Goal: Task Accomplishment & Management: Manage account settings

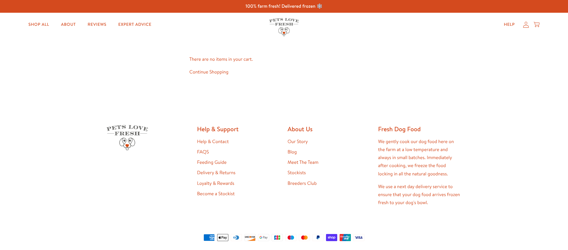
click at [524, 25] on icon at bounding box center [526, 25] width 6 height 6
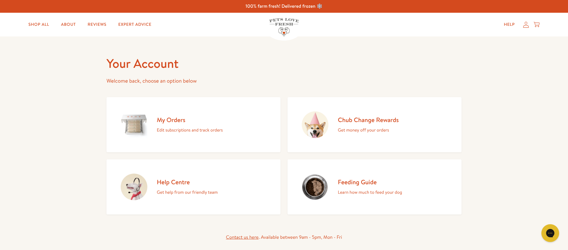
click at [179, 119] on h2 "My Orders" at bounding box center [190, 120] width 66 height 8
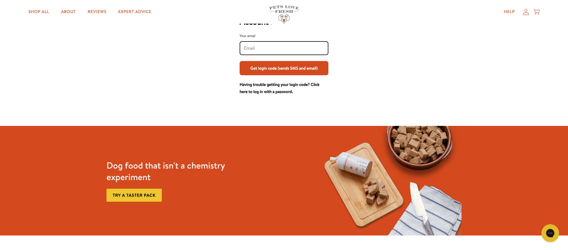
scroll to position [47, 0]
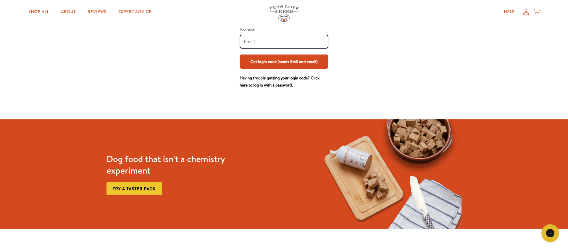
click at [262, 44] on input "Your email" at bounding box center [284, 41] width 80 height 7
type input "roofisher13@gmail.com"
click at [276, 63] on button "Get login code (sends SMS and email)" at bounding box center [284, 61] width 89 height 14
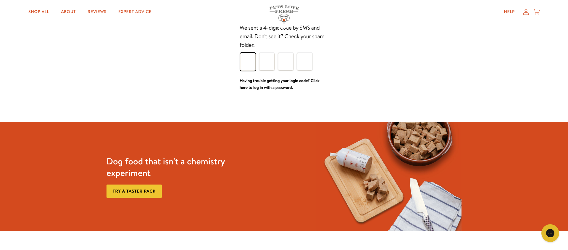
scroll to position [51, 0]
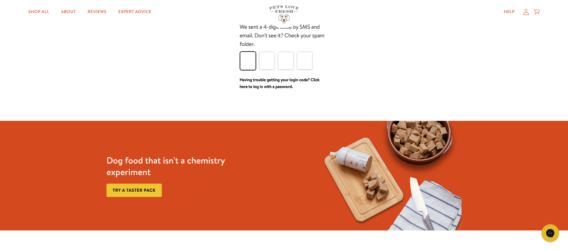
type input "5"
type input "8"
type input "5"
type input "1"
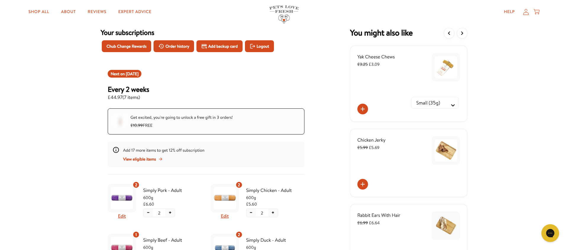
scroll to position [25, 0]
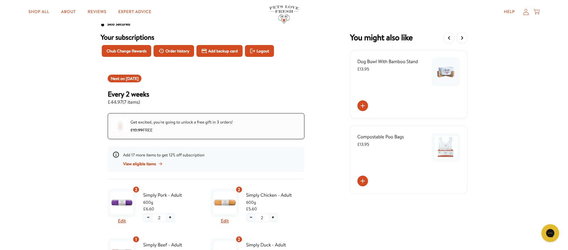
click at [124, 81] on span "Next on Oct 11, 2025" at bounding box center [125, 78] width 28 height 6
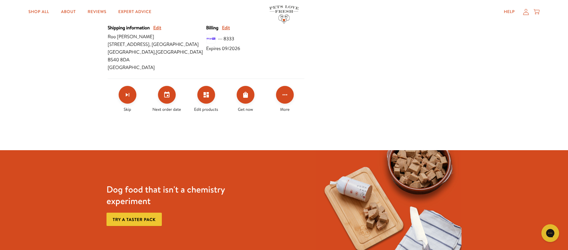
scroll to position [293, 0]
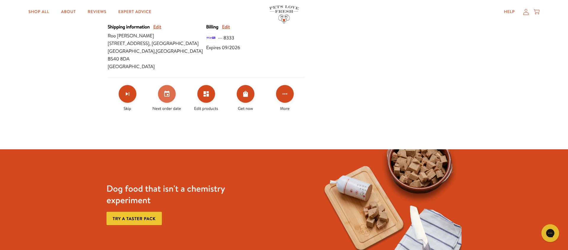
click at [167, 90] on icon "Set your next order date" at bounding box center [166, 93] width 7 height 7
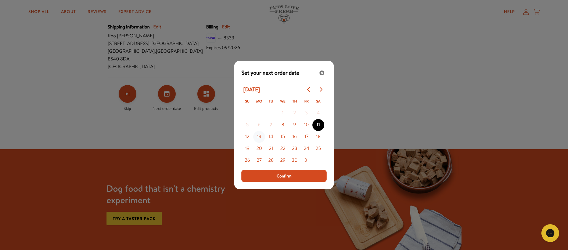
click at [259, 137] on button "13" at bounding box center [259, 137] width 12 height 12
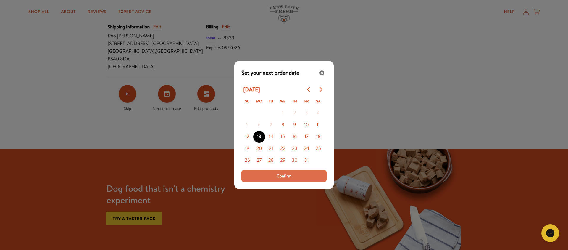
click at [272, 175] on button "Confirm" at bounding box center [283, 176] width 85 height 12
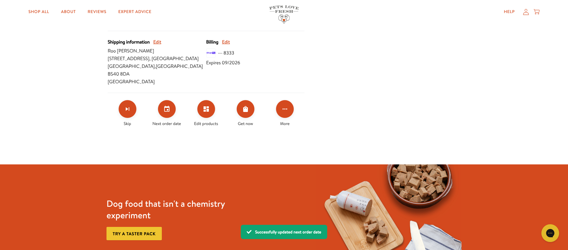
scroll to position [0, 0]
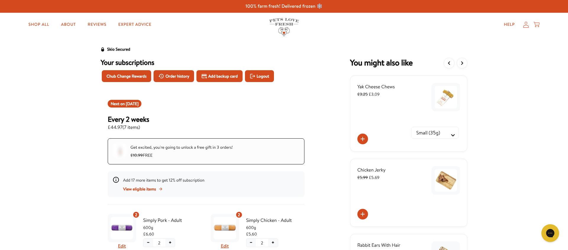
click at [528, 26] on icon at bounding box center [526, 25] width 6 height 6
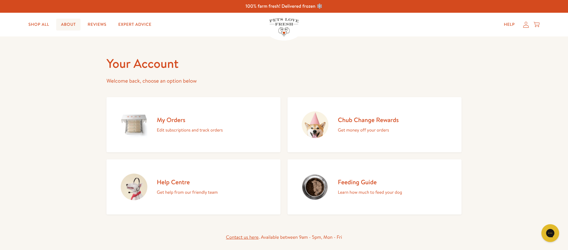
click at [67, 25] on link "About" at bounding box center [68, 25] width 24 height 12
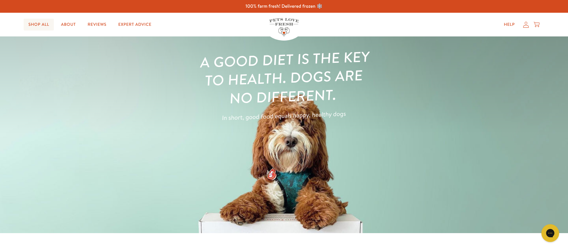
click at [38, 22] on link "Shop All" at bounding box center [39, 25] width 30 height 12
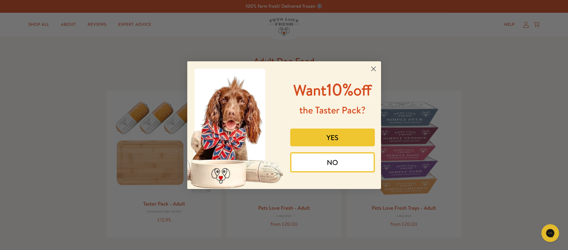
click at [352, 154] on button "NO" at bounding box center [332, 162] width 85 height 20
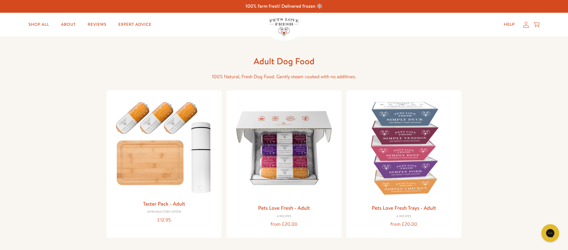
click at [536, 24] on icon at bounding box center [536, 24] width 6 height 7
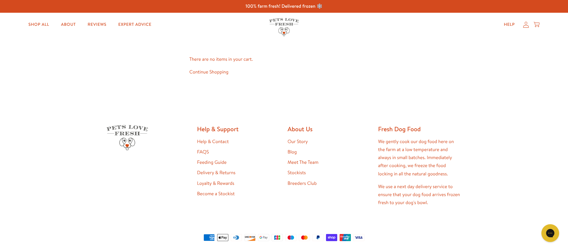
click at [216, 143] on link "Help & Contact" at bounding box center [213, 141] width 32 height 7
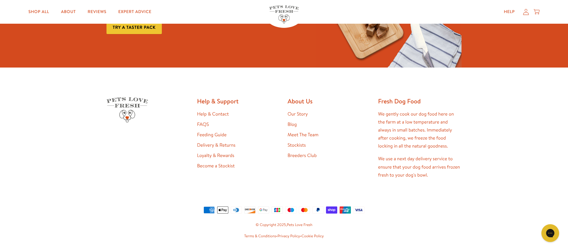
scroll to position [509, 0]
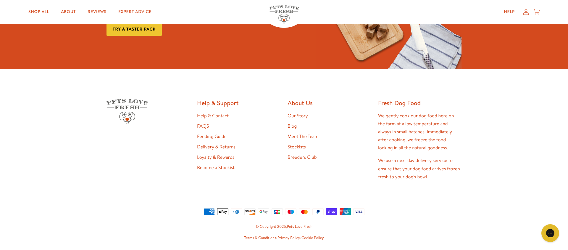
click at [219, 115] on link "Help & Contact" at bounding box center [213, 115] width 32 height 7
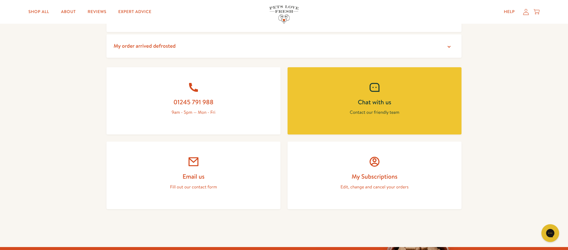
scroll to position [222, 0]
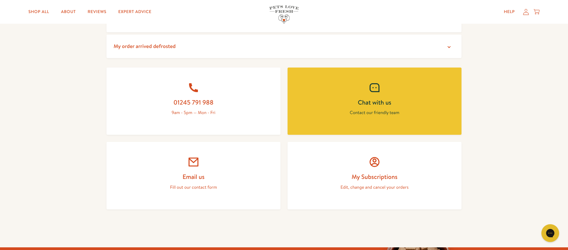
click at [386, 186] on p "Edit, change and cancel your orders" at bounding box center [374, 187] width 145 height 8
